Goal: Complete application form: Complete application form

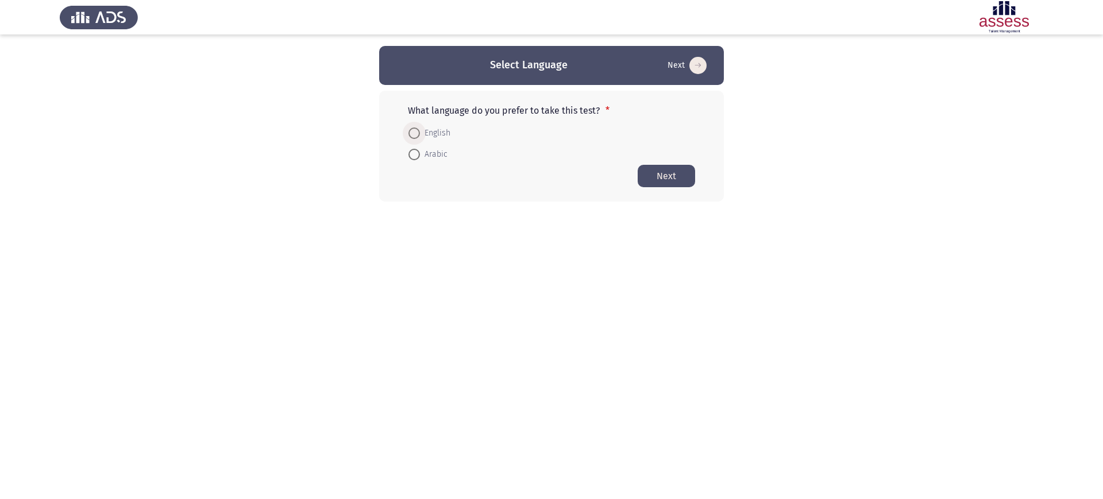
click at [428, 134] on span "English" at bounding box center [435, 133] width 30 height 14
click at [420, 134] on input "English" at bounding box center [414, 133] width 11 height 11
radio input "true"
click at [657, 168] on button "Next" at bounding box center [666, 175] width 57 height 22
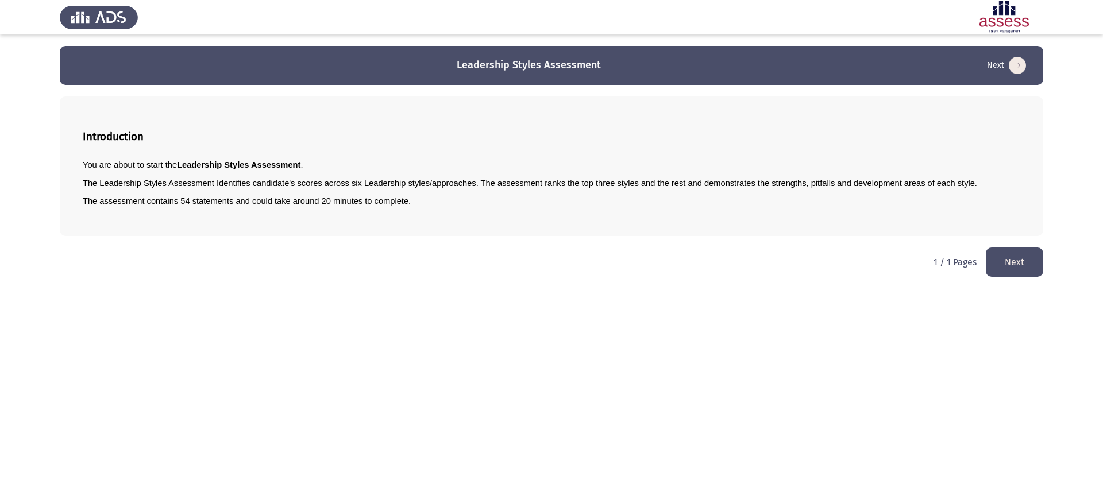
click at [1030, 268] on button "Next" at bounding box center [1014, 262] width 57 height 29
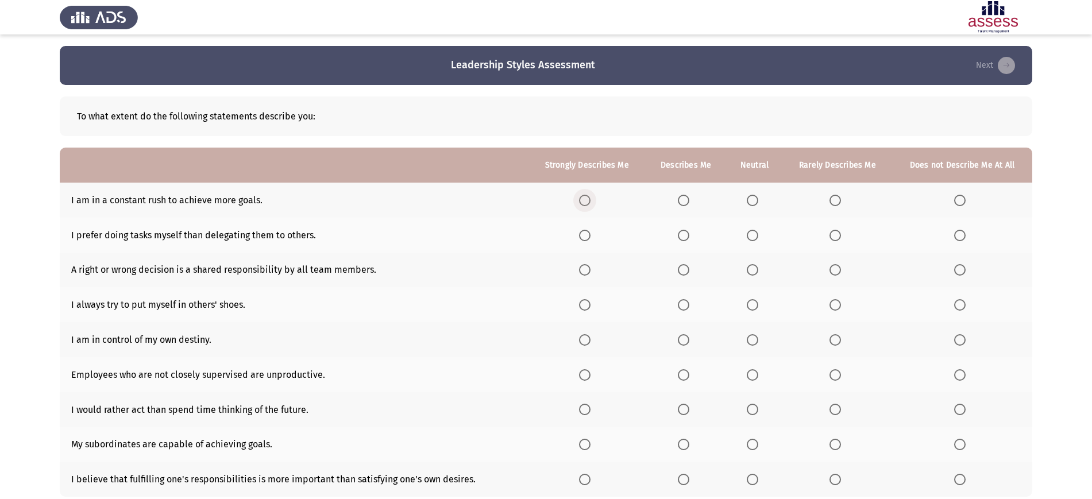
click at [589, 200] on span "Select an option" at bounding box center [584, 200] width 11 height 11
click at [589, 200] on input "Select an option" at bounding box center [584, 200] width 11 height 11
drag, startPoint x: 588, startPoint y: 228, endPoint x: 587, endPoint y: 238, distance: 10.9
click at [587, 238] on span "Select an option" at bounding box center [584, 235] width 11 height 11
click at [587, 238] on input "Select an option" at bounding box center [584, 235] width 11 height 11
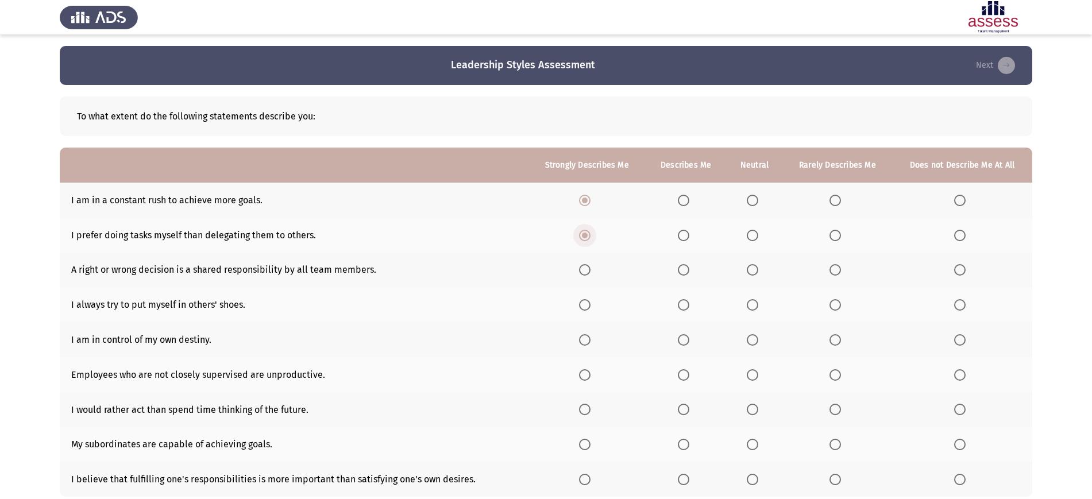
click at [587, 238] on span "Select an option" at bounding box center [584, 235] width 11 height 11
click at [587, 238] on input "Select an option" at bounding box center [584, 235] width 11 height 11
click at [586, 267] on span "Select an option" at bounding box center [584, 269] width 11 height 11
click at [586, 267] on input "Select an option" at bounding box center [584, 269] width 11 height 11
click at [690, 306] on span "Select an option" at bounding box center [683, 304] width 11 height 11
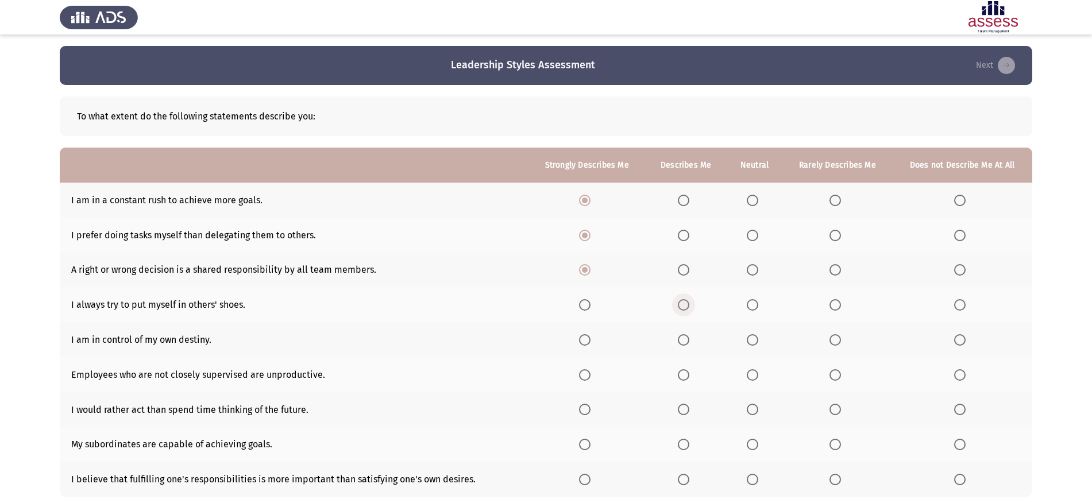
click at [690, 306] on input "Select an option" at bounding box center [683, 304] width 11 height 11
click at [684, 336] on span "Select an option" at bounding box center [683, 339] width 11 height 11
click at [684, 336] on input "Select an option" at bounding box center [683, 339] width 11 height 11
click at [679, 379] on th at bounding box center [686, 374] width 81 height 35
click at [681, 379] on span "Select an option" at bounding box center [683, 374] width 11 height 11
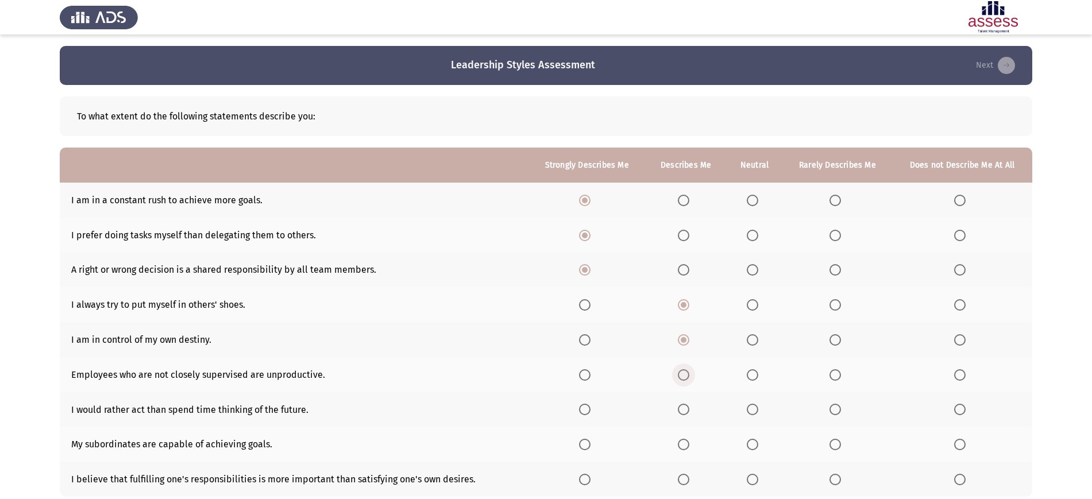
click at [681, 379] on input "Select an option" at bounding box center [683, 374] width 11 height 11
click at [685, 404] on span "Select an option" at bounding box center [683, 409] width 11 height 11
click at [685, 404] on input "Select an option" at bounding box center [683, 409] width 11 height 11
click at [684, 448] on span "Select an option" at bounding box center [683, 444] width 11 height 11
click at [684, 448] on input "Select an option" at bounding box center [683, 444] width 11 height 11
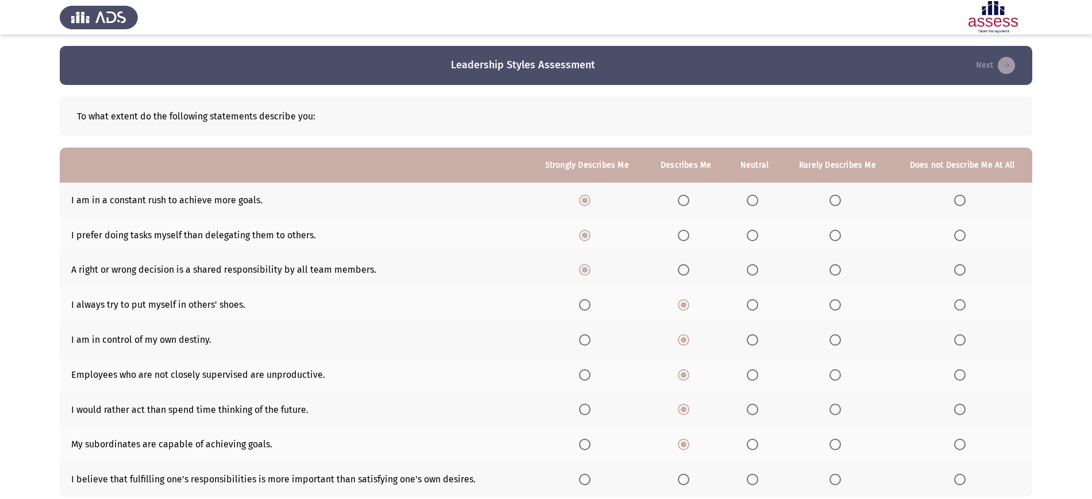
scroll to position [78, 0]
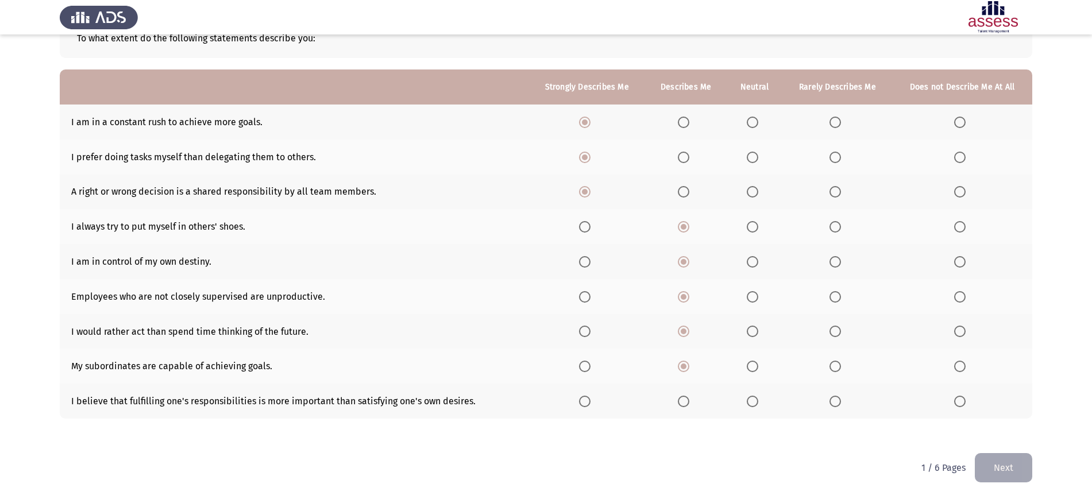
drag, startPoint x: 600, startPoint y: 405, endPoint x: 591, endPoint y: 404, distance: 8.6
click at [591, 404] on th at bounding box center [587, 401] width 117 height 35
click at [591, 404] on span "Select an option" at bounding box center [584, 401] width 11 height 11
click at [591, 404] on input "Select an option" at bounding box center [584, 401] width 11 height 11
click at [996, 461] on button "Next" at bounding box center [1003, 467] width 57 height 29
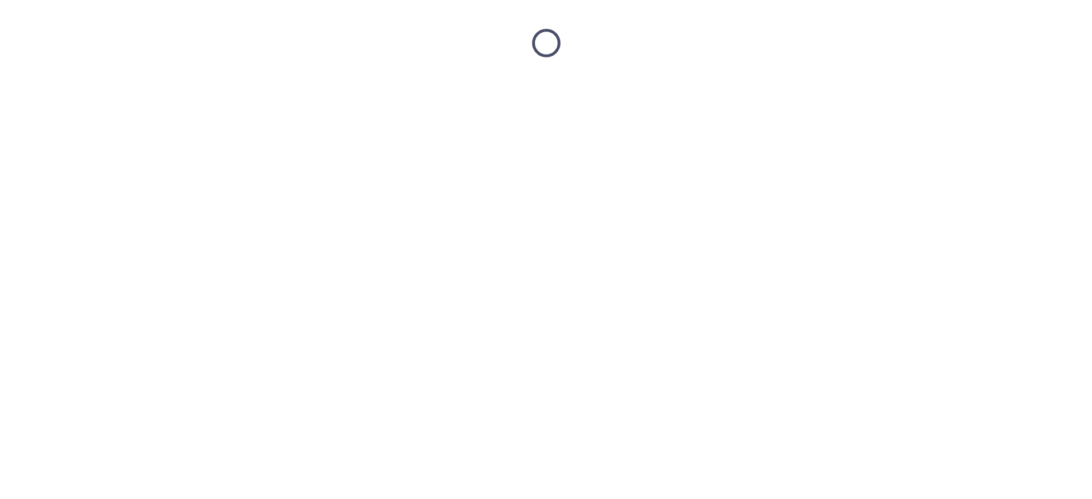
scroll to position [0, 0]
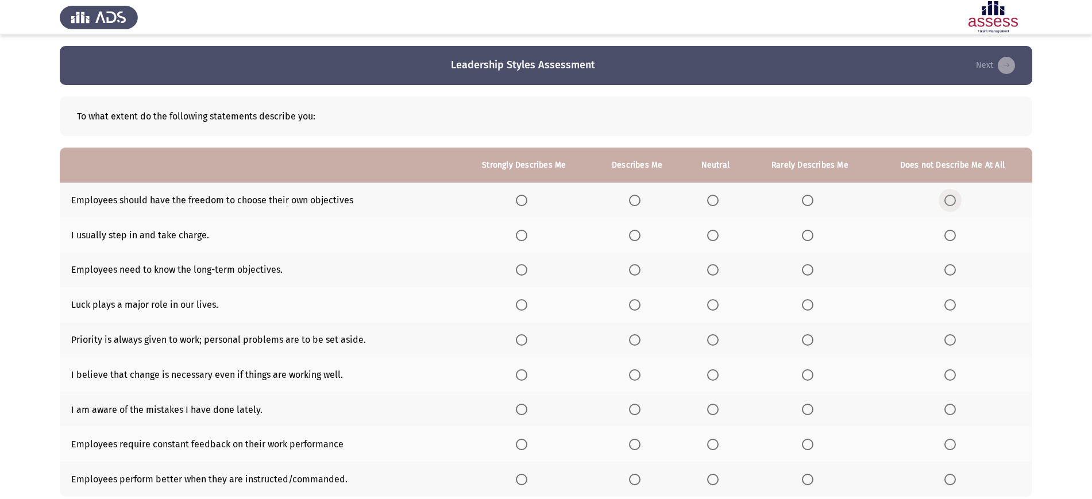
click at [951, 197] on span "Select an option" at bounding box center [950, 200] width 11 height 11
click at [951, 197] on input "Select an option" at bounding box center [950, 200] width 11 height 11
drag, startPoint x: 817, startPoint y: 241, endPoint x: 808, endPoint y: 233, distance: 11.8
click at [808, 233] on label "Select an option" at bounding box center [810, 235] width 16 height 11
click at [808, 233] on input "Select an option" at bounding box center [807, 235] width 11 height 11
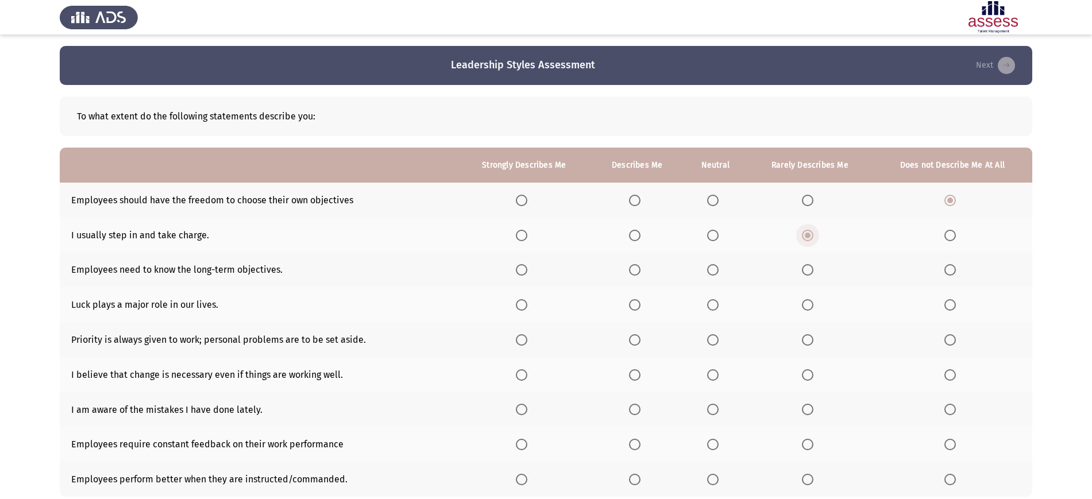
click at [808, 233] on span "Select an option" at bounding box center [808, 236] width 6 height 6
click at [808, 233] on input "Select an option" at bounding box center [807, 235] width 11 height 11
click at [717, 267] on span "Select an option" at bounding box center [712, 269] width 11 height 11
click at [717, 267] on input "Select an option" at bounding box center [712, 269] width 11 height 11
drag, startPoint x: 626, startPoint y: 310, endPoint x: 642, endPoint y: 306, distance: 16.6
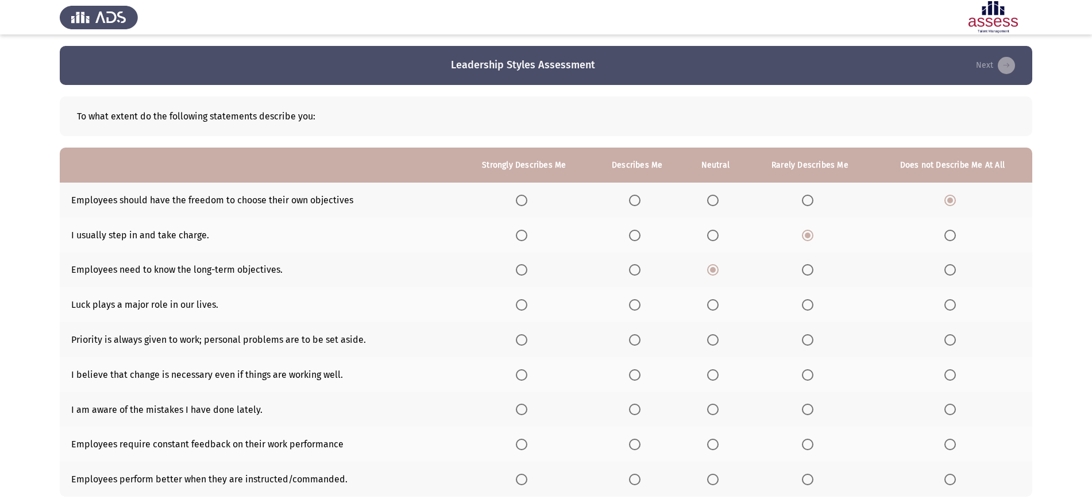
click at [642, 306] on th at bounding box center [637, 304] width 93 height 35
click at [641, 306] on span "Select an option" at bounding box center [634, 304] width 11 height 11
click at [641, 306] on input "Select an option" at bounding box center [634, 304] width 11 height 11
click at [526, 342] on span "Select an option" at bounding box center [521, 339] width 11 height 11
click at [526, 342] on input "Select an option" at bounding box center [521, 339] width 11 height 11
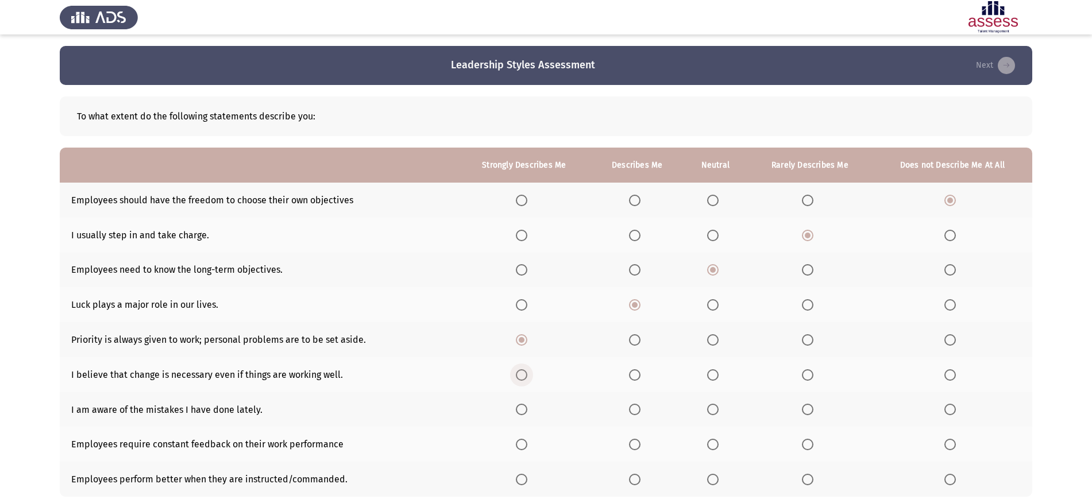
click at [526, 371] on span "Select an option" at bounding box center [521, 374] width 11 height 11
click at [526, 371] on input "Select an option" at bounding box center [521, 374] width 11 height 11
click at [522, 406] on span "Select an option" at bounding box center [521, 409] width 11 height 11
click at [522, 406] on input "Select an option" at bounding box center [521, 409] width 11 height 11
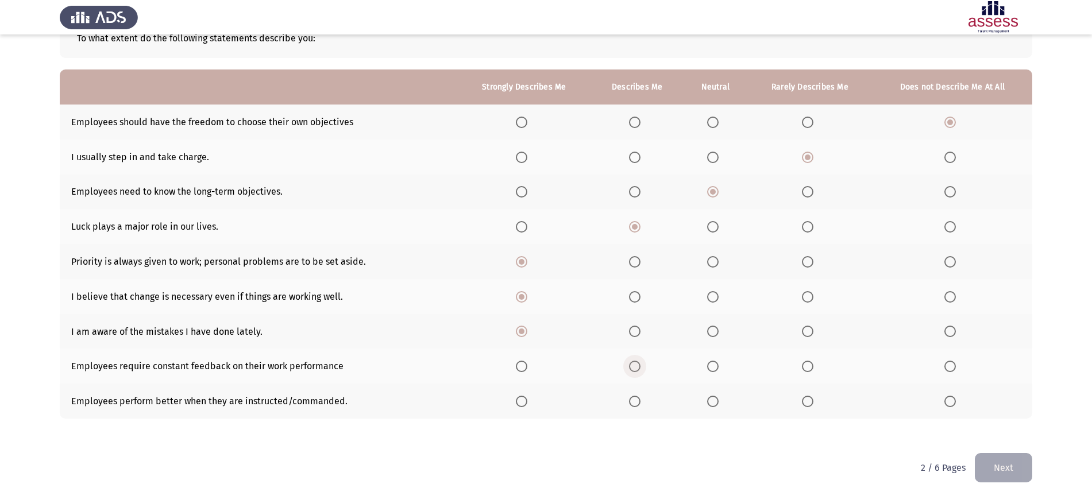
click at [637, 371] on span "Select an option" at bounding box center [634, 366] width 11 height 11
click at [637, 371] on input "Select an option" at bounding box center [634, 366] width 11 height 11
click at [637, 402] on span "Select an option" at bounding box center [634, 401] width 11 height 11
click at [637, 402] on input "Select an option" at bounding box center [634, 401] width 11 height 11
click at [997, 464] on button "Next" at bounding box center [1003, 467] width 57 height 29
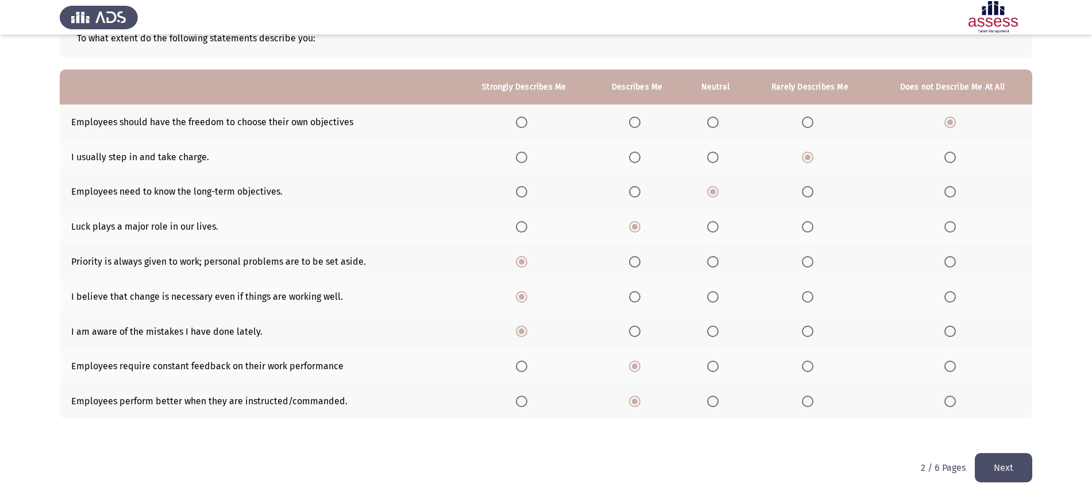
scroll to position [0, 0]
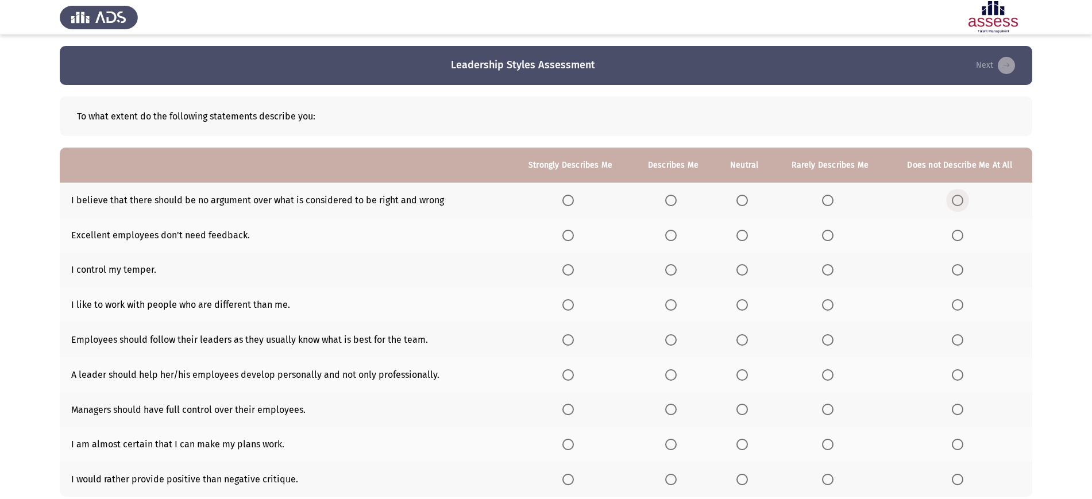
click at [957, 201] on span "Select an option" at bounding box center [957, 200] width 11 height 11
click at [957, 201] on input "Select an option" at bounding box center [957, 200] width 11 height 11
click at [831, 231] on span "Select an option" at bounding box center [827, 235] width 11 height 11
click at [831, 231] on input "Select an option" at bounding box center [827, 235] width 11 height 11
click at [742, 267] on span "Select an option" at bounding box center [742, 269] width 11 height 11
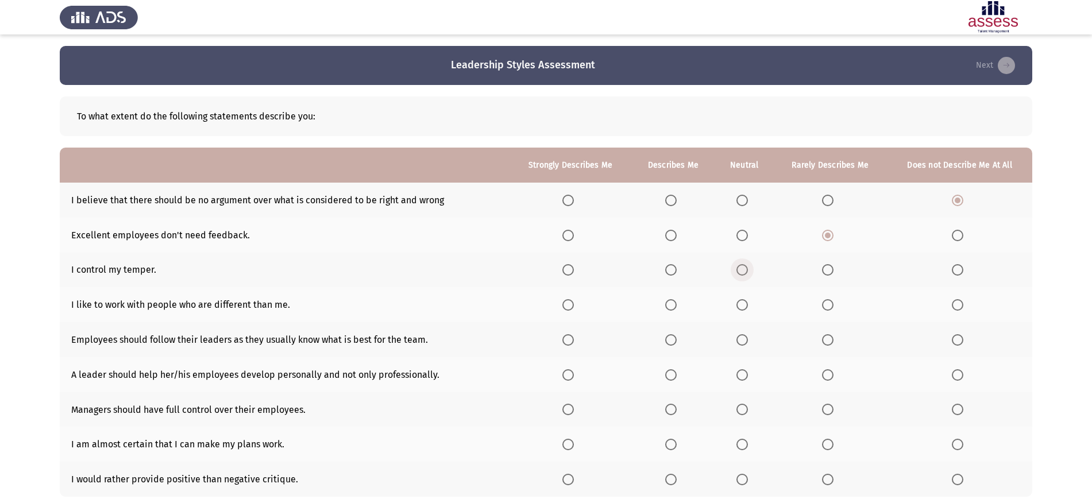
click at [742, 267] on input "Select an option" at bounding box center [742, 269] width 11 height 11
click at [677, 307] on span "Select an option" at bounding box center [670, 304] width 11 height 11
click at [677, 307] on input "Select an option" at bounding box center [670, 304] width 11 height 11
click at [565, 345] on span "Select an option" at bounding box center [568, 339] width 11 height 11
click at [565, 345] on input "Select an option" at bounding box center [568, 339] width 11 height 11
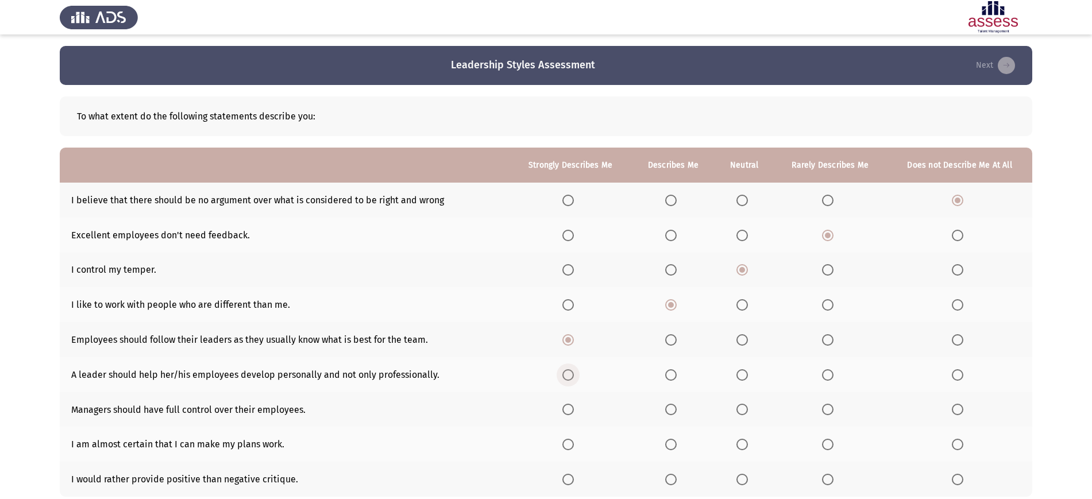
click at [572, 378] on span "Select an option" at bounding box center [568, 374] width 11 height 11
click at [572, 378] on input "Select an option" at bounding box center [568, 374] width 11 height 11
click at [573, 402] on th at bounding box center [571, 409] width 122 height 35
click at [573, 411] on span "Select an option" at bounding box center [568, 409] width 11 height 11
click at [573, 411] on input "Select an option" at bounding box center [568, 409] width 11 height 11
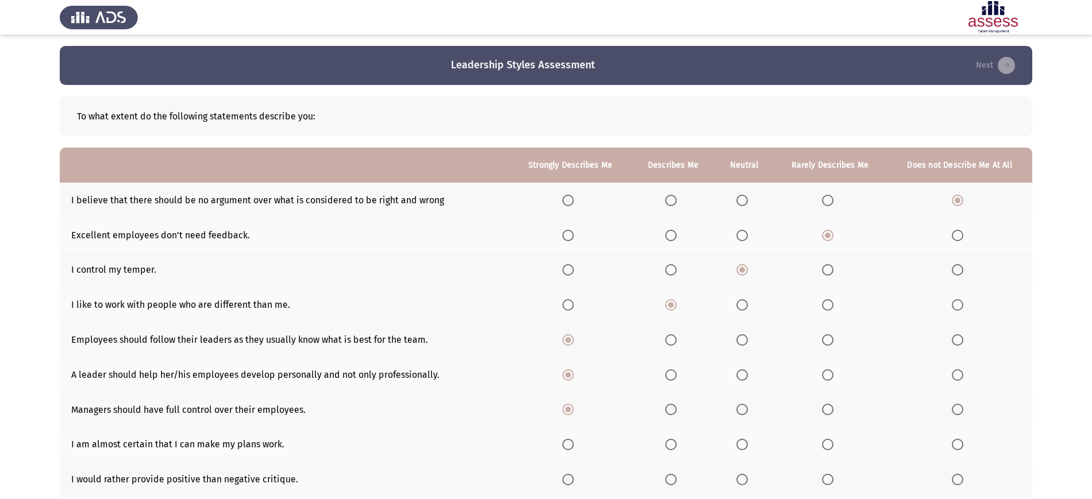
click at [679, 452] on th at bounding box center [674, 444] width 84 height 35
click at [671, 445] on span "Select an option" at bounding box center [671, 445] width 0 height 0
click at [673, 444] on input "Select an option" at bounding box center [670, 444] width 11 height 11
click at [674, 486] on th at bounding box center [674, 479] width 84 height 35
click at [673, 478] on span "Select an option" at bounding box center [670, 479] width 11 height 11
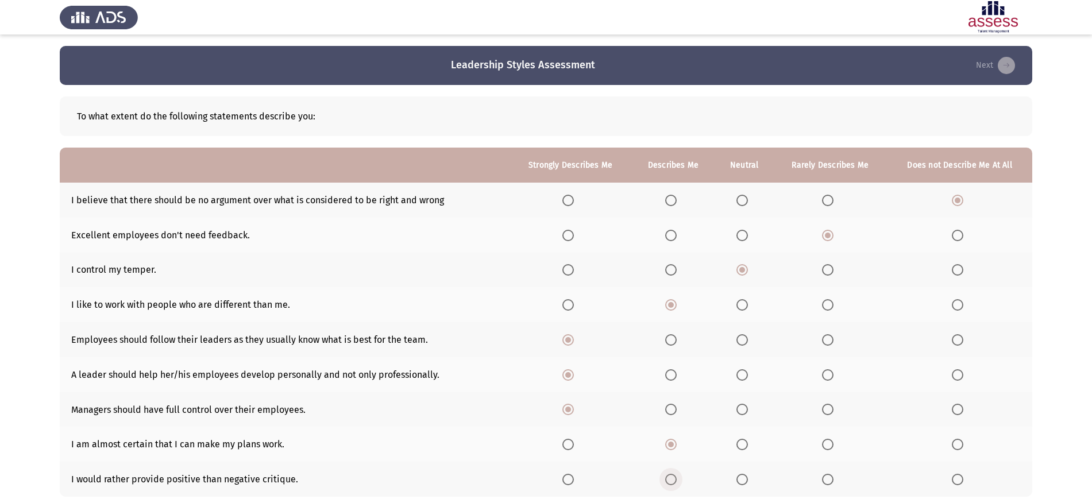
click at [673, 478] on input "Select an option" at bounding box center [670, 479] width 11 height 11
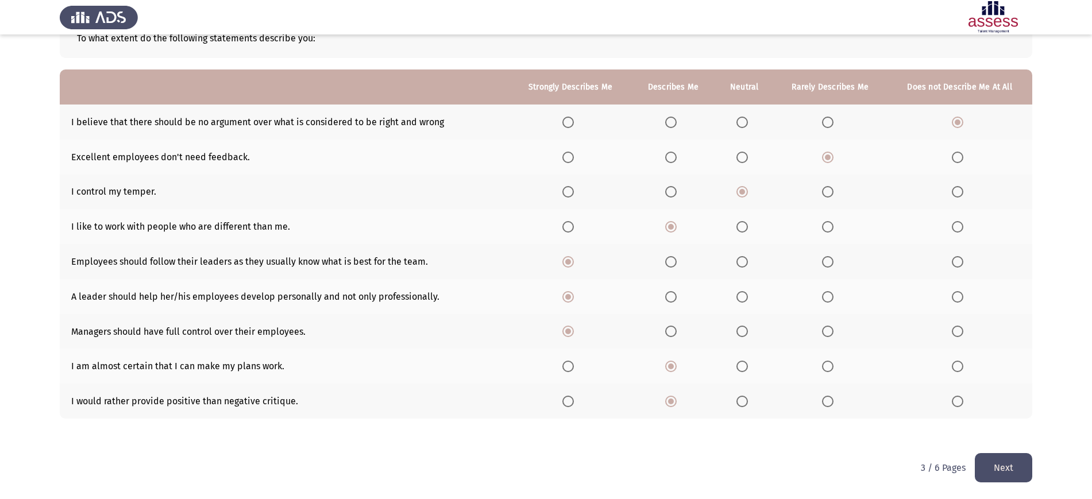
click at [1004, 468] on button "Next" at bounding box center [1003, 467] width 57 height 29
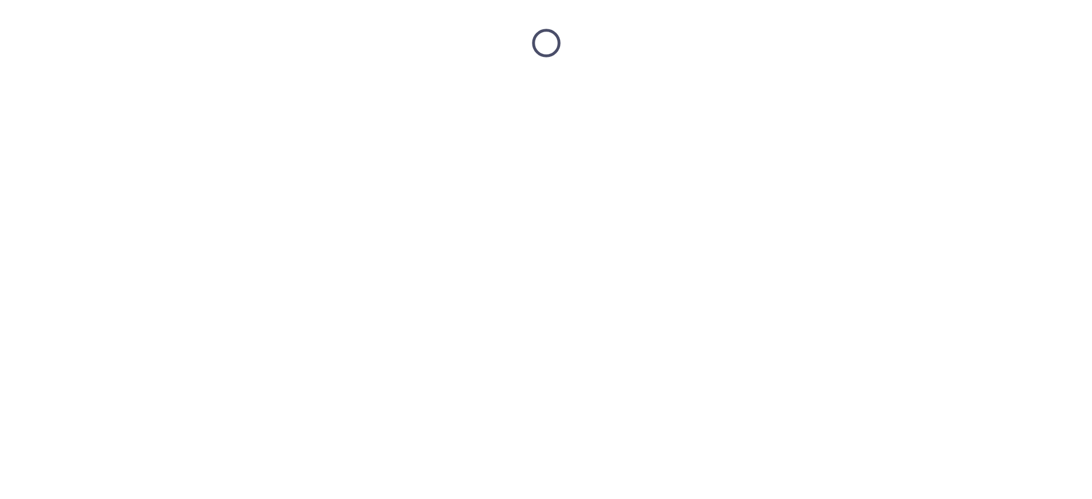
scroll to position [0, 0]
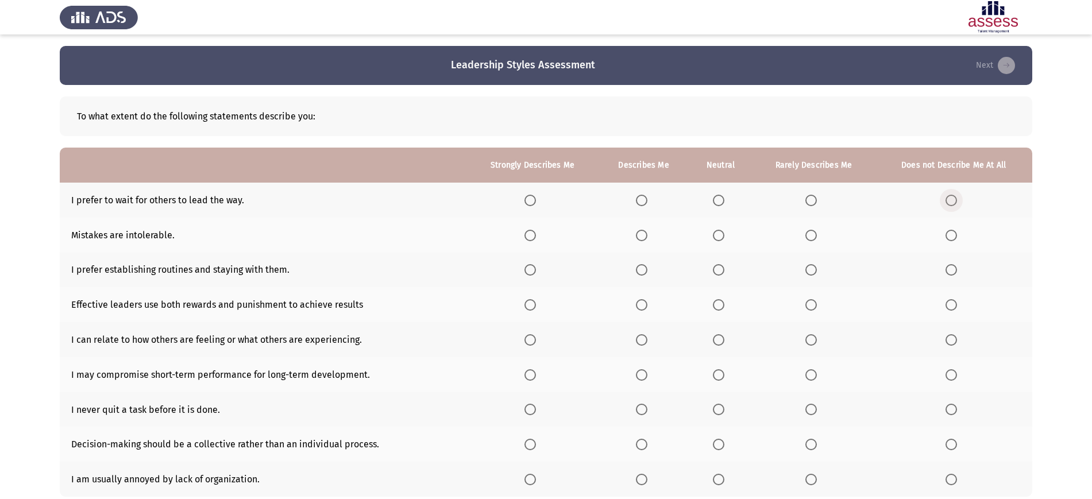
click at [953, 197] on span "Select an option" at bounding box center [951, 200] width 11 height 11
click at [953, 197] on input "Select an option" at bounding box center [951, 200] width 11 height 11
click at [811, 238] on span "Select an option" at bounding box center [811, 235] width 11 height 11
click at [811, 238] on input "Select an option" at bounding box center [811, 235] width 11 height 11
click at [724, 269] on span "Select an option" at bounding box center [718, 269] width 11 height 11
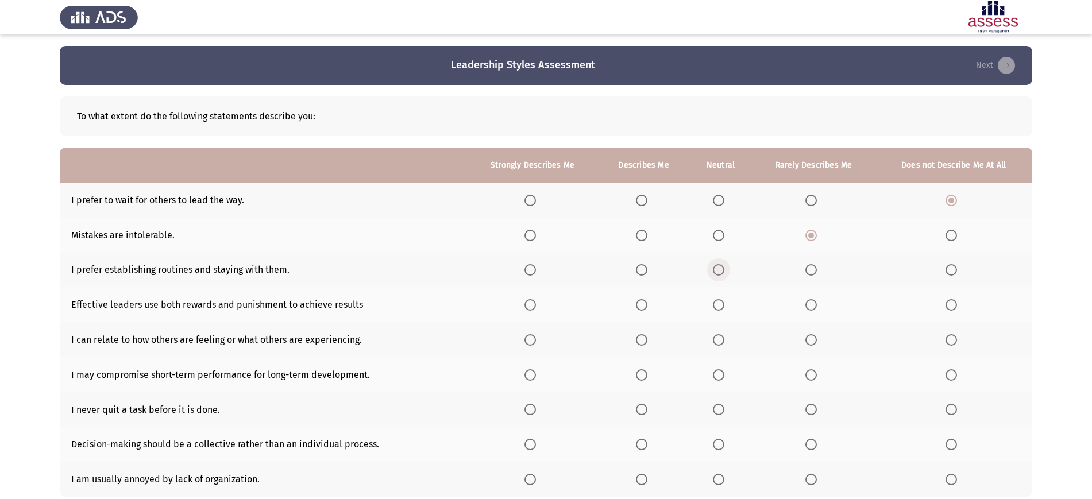
click at [724, 269] on input "Select an option" at bounding box center [718, 269] width 11 height 11
click at [648, 302] on span "Select an option" at bounding box center [641, 304] width 11 height 11
click at [648, 302] on input "Select an option" at bounding box center [641, 304] width 11 height 11
click at [531, 340] on span "Select an option" at bounding box center [530, 339] width 11 height 11
click at [531, 340] on input "Select an option" at bounding box center [530, 339] width 11 height 11
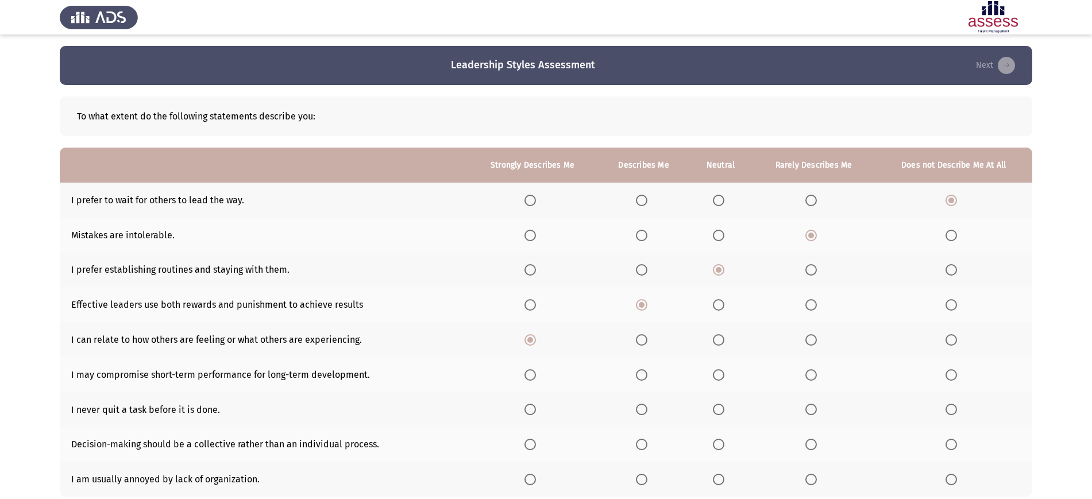
click at [529, 374] on span "Select an option" at bounding box center [530, 374] width 11 height 11
click at [529, 374] on input "Select an option" at bounding box center [530, 374] width 11 height 11
click at [646, 415] on th at bounding box center [644, 409] width 91 height 35
click at [644, 410] on span "Select an option" at bounding box center [641, 409] width 11 height 11
click at [644, 410] on input "Select an option" at bounding box center [641, 409] width 11 height 11
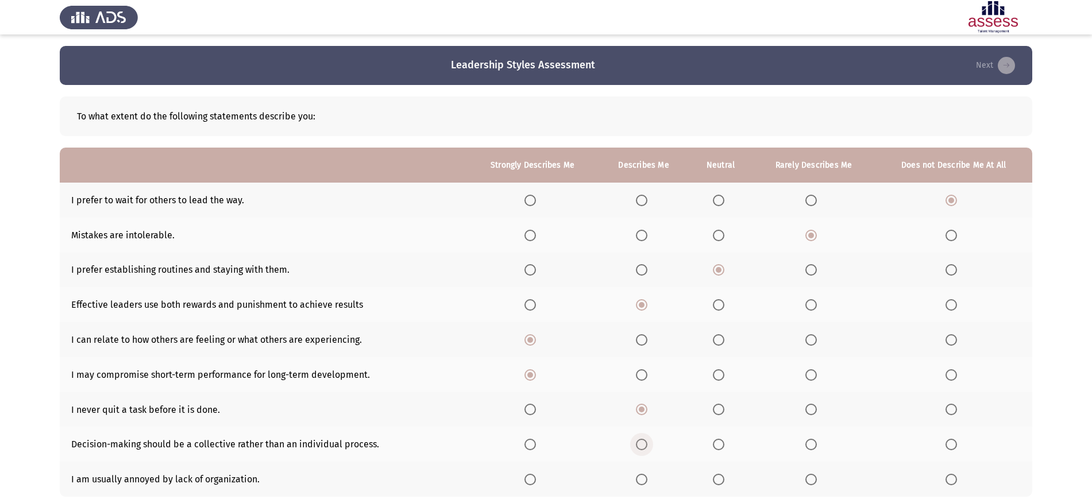
click at [645, 444] on span "Select an option" at bounding box center [641, 444] width 11 height 11
click at [645, 444] on input "Select an option" at bounding box center [641, 444] width 11 height 11
click at [645, 480] on span "Select an option" at bounding box center [641, 479] width 11 height 11
click at [645, 480] on input "Select an option" at bounding box center [641, 479] width 11 height 11
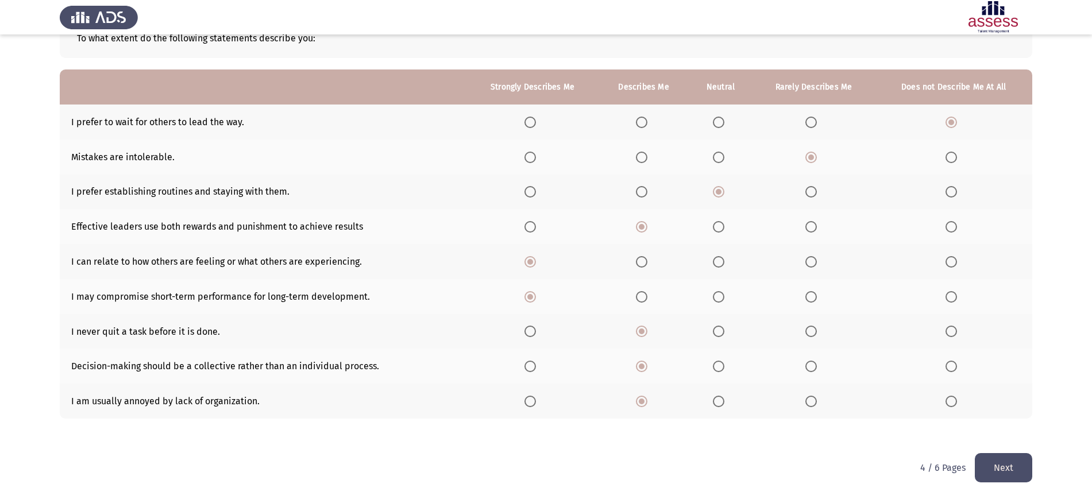
click at [1005, 454] on button "Next" at bounding box center [1003, 467] width 57 height 29
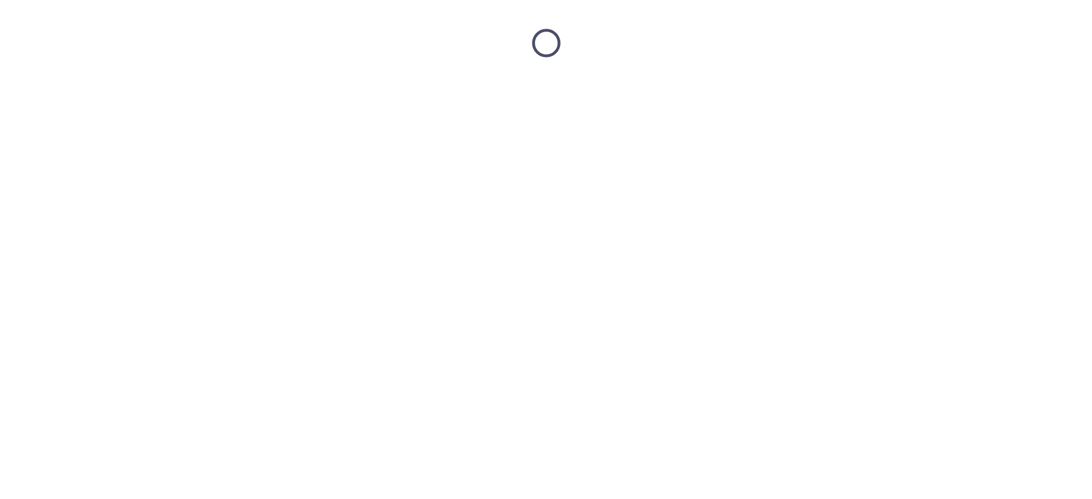
scroll to position [0, 0]
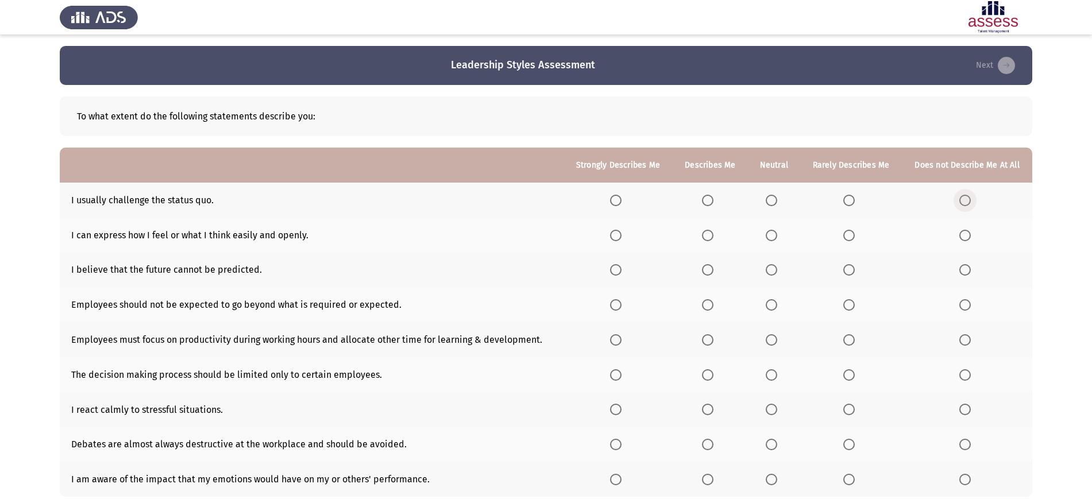
click at [966, 197] on span "Select an option" at bounding box center [965, 200] width 11 height 11
click at [966, 197] on input "Select an option" at bounding box center [965, 200] width 11 height 11
click at [854, 232] on span "Select an option" at bounding box center [849, 235] width 11 height 11
click at [854, 232] on input "Select an option" at bounding box center [849, 235] width 11 height 11
click at [851, 264] on mat-radio-button "Select an option" at bounding box center [852, 270] width 16 height 12
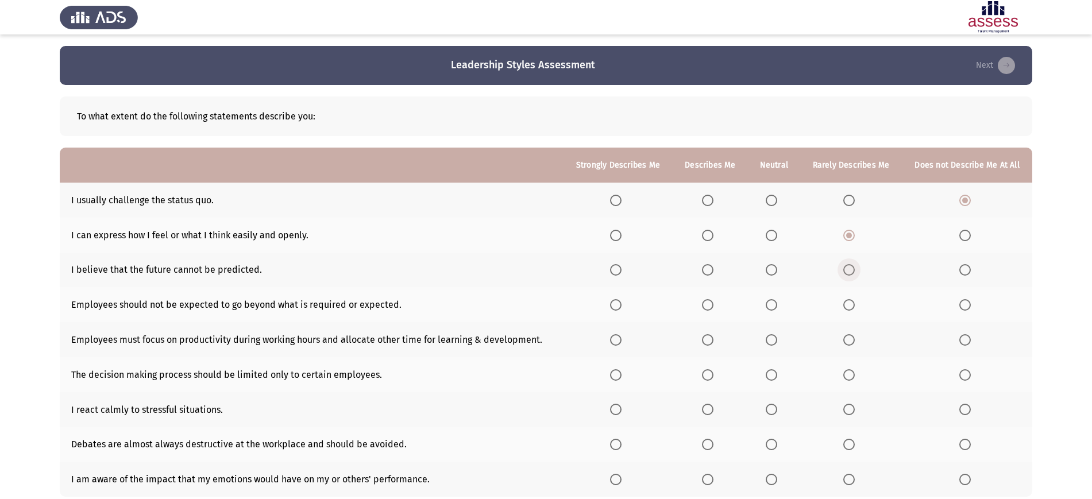
click at [849, 275] on span "Select an option" at bounding box center [849, 269] width 11 height 11
click at [849, 275] on input "Select an option" at bounding box center [849, 269] width 11 height 11
click at [781, 301] on label "Select an option" at bounding box center [774, 304] width 16 height 11
click at [777, 301] on input "Select an option" at bounding box center [771, 304] width 11 height 11
click at [774, 339] on span "Select an option" at bounding box center [771, 339] width 11 height 11
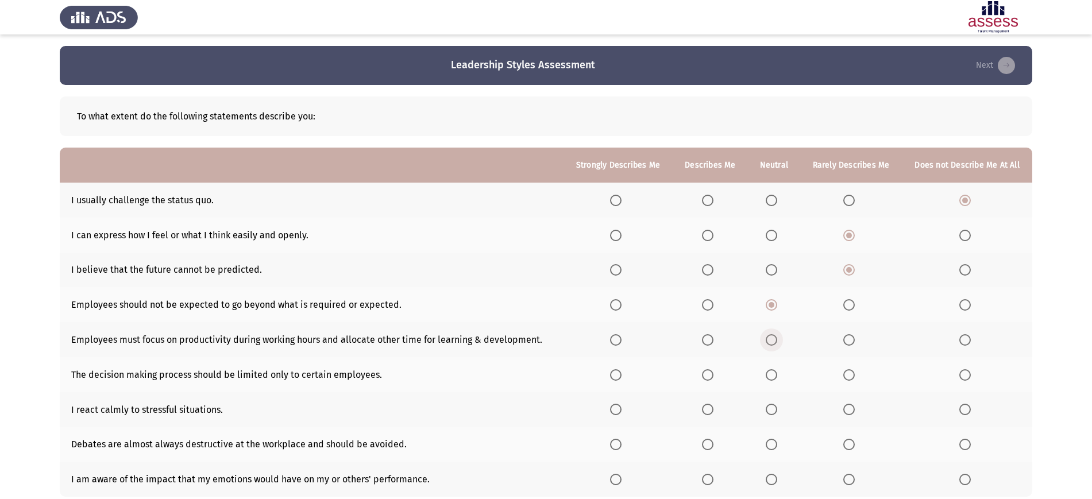
click at [774, 339] on input "Select an option" at bounding box center [771, 339] width 11 height 11
drag, startPoint x: 775, startPoint y: 345, endPoint x: 776, endPoint y: 375, distance: 29.3
click at [776, 375] on th at bounding box center [774, 374] width 52 height 35
click at [776, 375] on span "Select an option" at bounding box center [771, 374] width 11 height 11
click at [776, 375] on input "Select an option" at bounding box center [771, 374] width 11 height 11
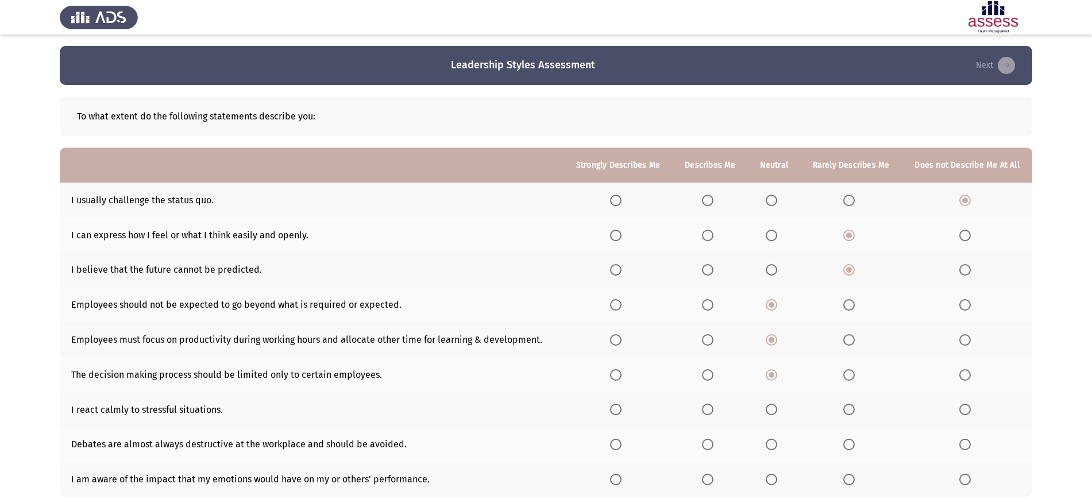
drag, startPoint x: 720, startPoint y: 401, endPoint x: 712, endPoint y: 410, distance: 12.7
click at [712, 410] on th at bounding box center [710, 409] width 75 height 35
click at [712, 410] on span "Select an option" at bounding box center [707, 409] width 11 height 11
click at [712, 410] on input "Select an option" at bounding box center [707, 409] width 11 height 11
click at [711, 440] on span "Select an option" at bounding box center [707, 444] width 11 height 11
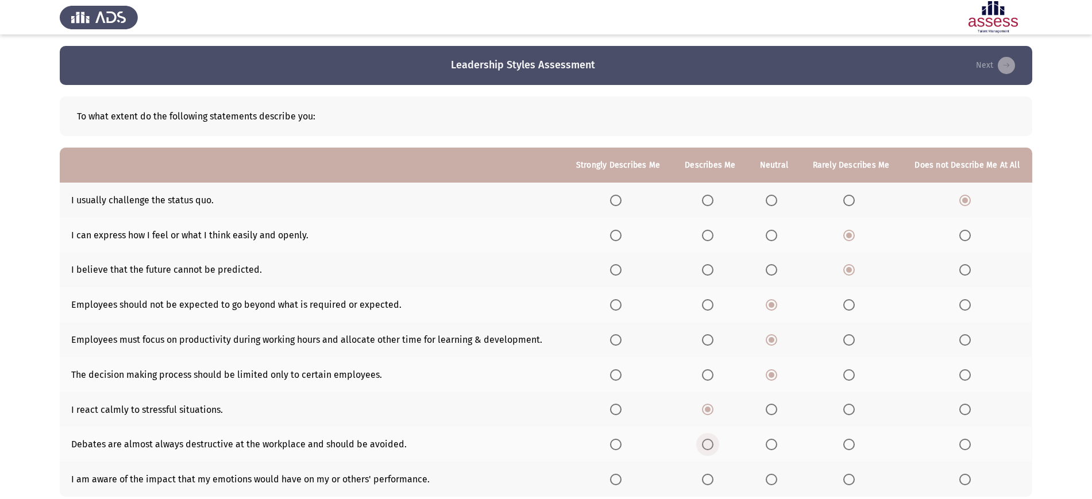
click at [711, 440] on input "Select an option" at bounding box center [707, 444] width 11 height 11
click at [711, 478] on span "Select an option" at bounding box center [707, 479] width 11 height 11
click at [711, 478] on input "Select an option" at bounding box center [707, 479] width 11 height 11
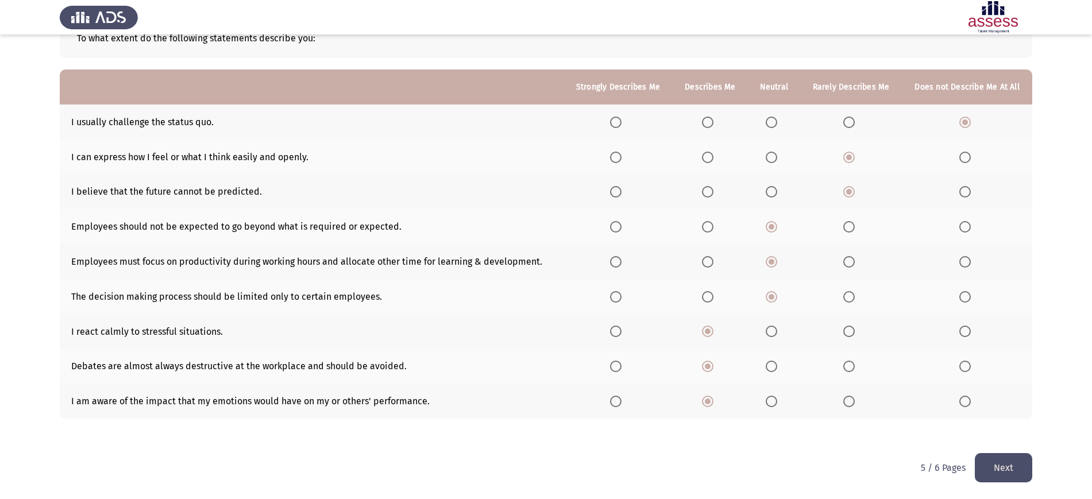
click at [992, 463] on button "Next" at bounding box center [1003, 467] width 57 height 29
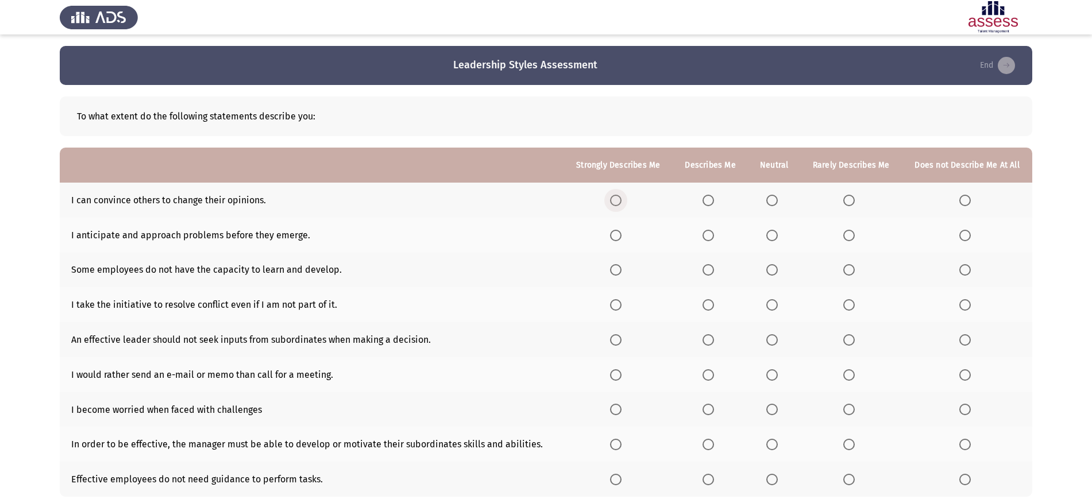
click at [616, 205] on span "Select an option" at bounding box center [615, 200] width 11 height 11
click at [616, 205] on input "Select an option" at bounding box center [615, 200] width 11 height 11
click at [615, 238] on span "Select an option" at bounding box center [615, 235] width 11 height 11
click at [615, 238] on input "Select an option" at bounding box center [615, 235] width 11 height 11
click at [615, 267] on span "Select an option" at bounding box center [615, 269] width 11 height 11
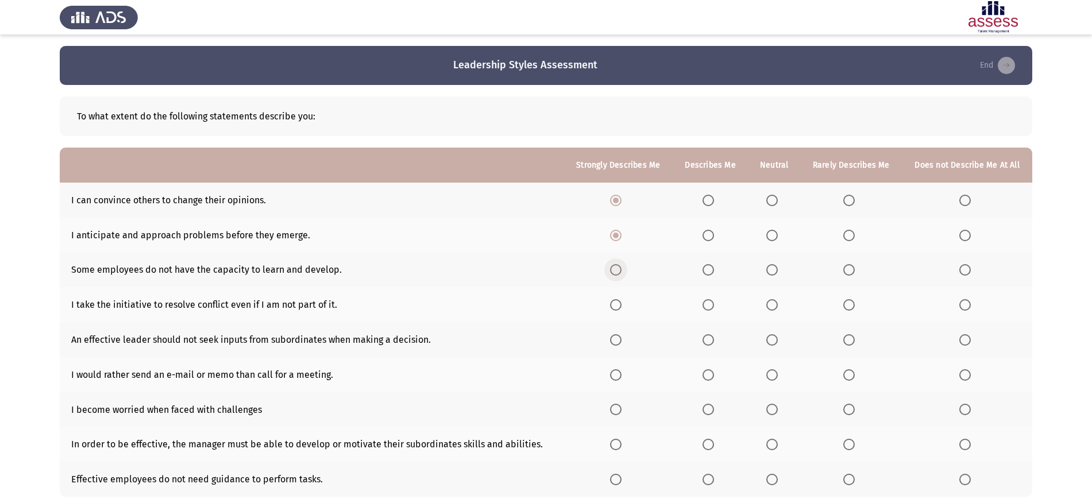
click at [615, 267] on input "Select an option" at bounding box center [615, 269] width 11 height 11
click at [617, 303] on span "Select an option" at bounding box center [615, 304] width 11 height 11
click at [617, 303] on input "Select an option" at bounding box center [615, 304] width 11 height 11
click at [619, 338] on span "Select an option" at bounding box center [615, 339] width 11 height 11
click at [619, 338] on input "Select an option" at bounding box center [615, 339] width 11 height 11
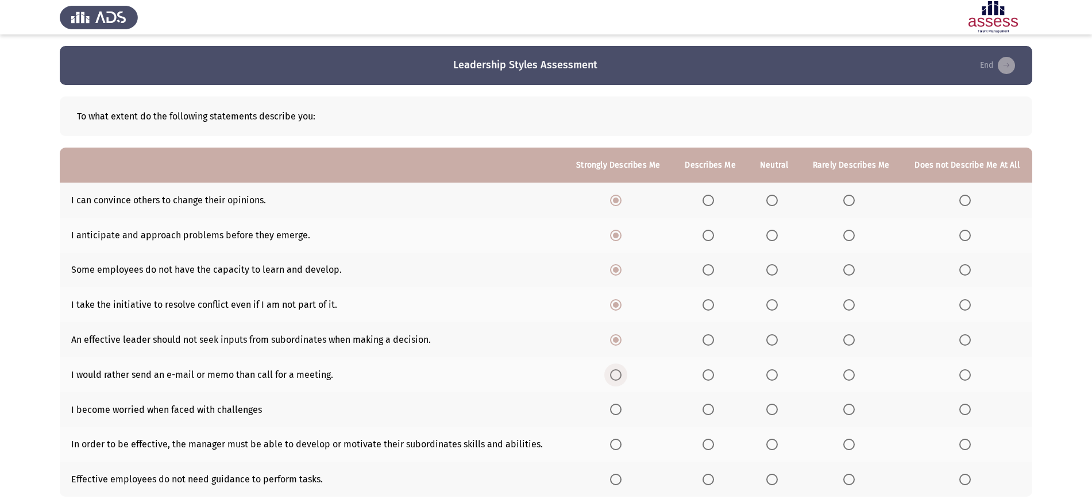
click at [619, 374] on span "Select an option" at bounding box center [615, 374] width 11 height 11
click at [619, 374] on input "Select an option" at bounding box center [615, 374] width 11 height 11
click at [713, 405] on span "Select an option" at bounding box center [708, 409] width 11 height 11
click at [713, 405] on input "Select an option" at bounding box center [708, 409] width 11 height 11
click at [711, 443] on span "Select an option" at bounding box center [708, 444] width 11 height 11
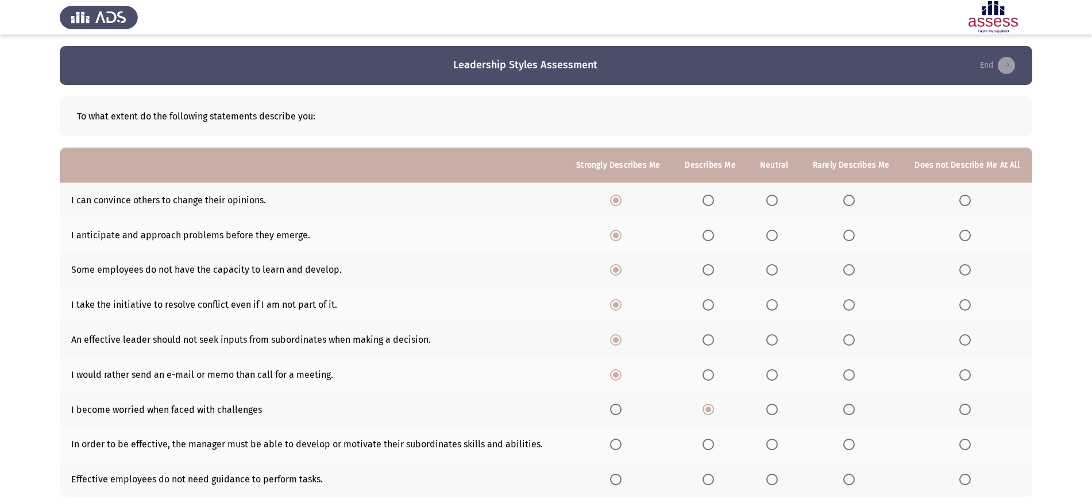
click at [711, 443] on input "Select an option" at bounding box center [708, 444] width 11 height 11
click at [705, 483] on span "Select an option" at bounding box center [708, 479] width 11 height 11
click at [705, 483] on input "Select an option" at bounding box center [708, 479] width 11 height 11
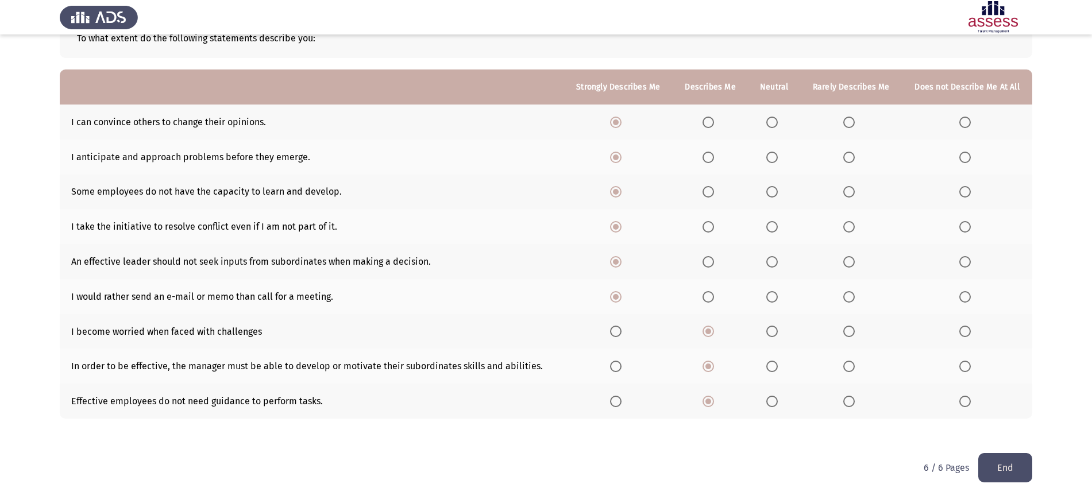
click at [996, 457] on button "End" at bounding box center [1006, 467] width 54 height 29
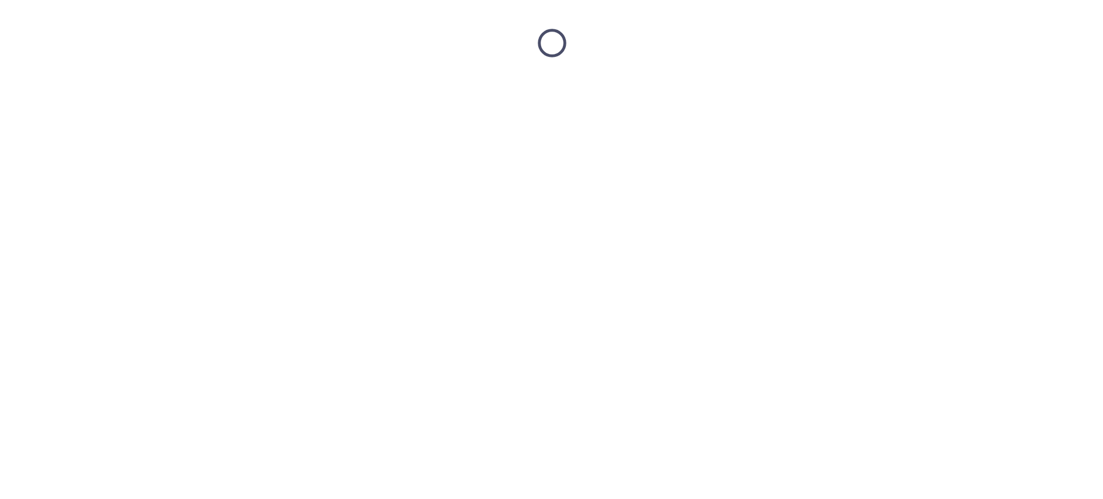
scroll to position [0, 0]
